Goal: Use online tool/utility: Utilize a website feature to perform a specific function

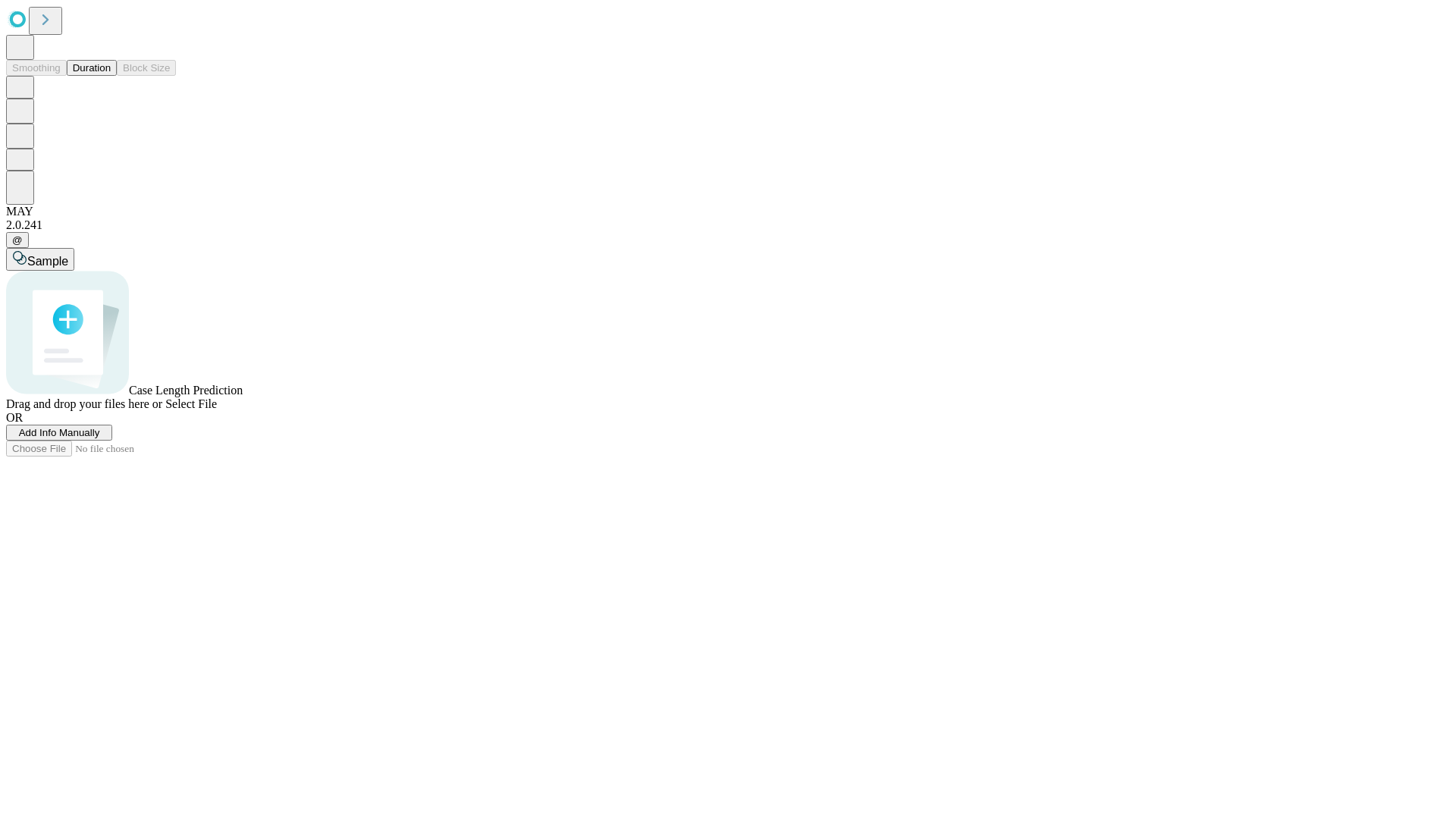
click at [111, 76] on button "Duration" at bounding box center [91, 67] width 50 height 16
click at [217, 410] on span "Select File" at bounding box center [191, 403] width 51 height 13
